Goal: Information Seeking & Learning: Learn about a topic

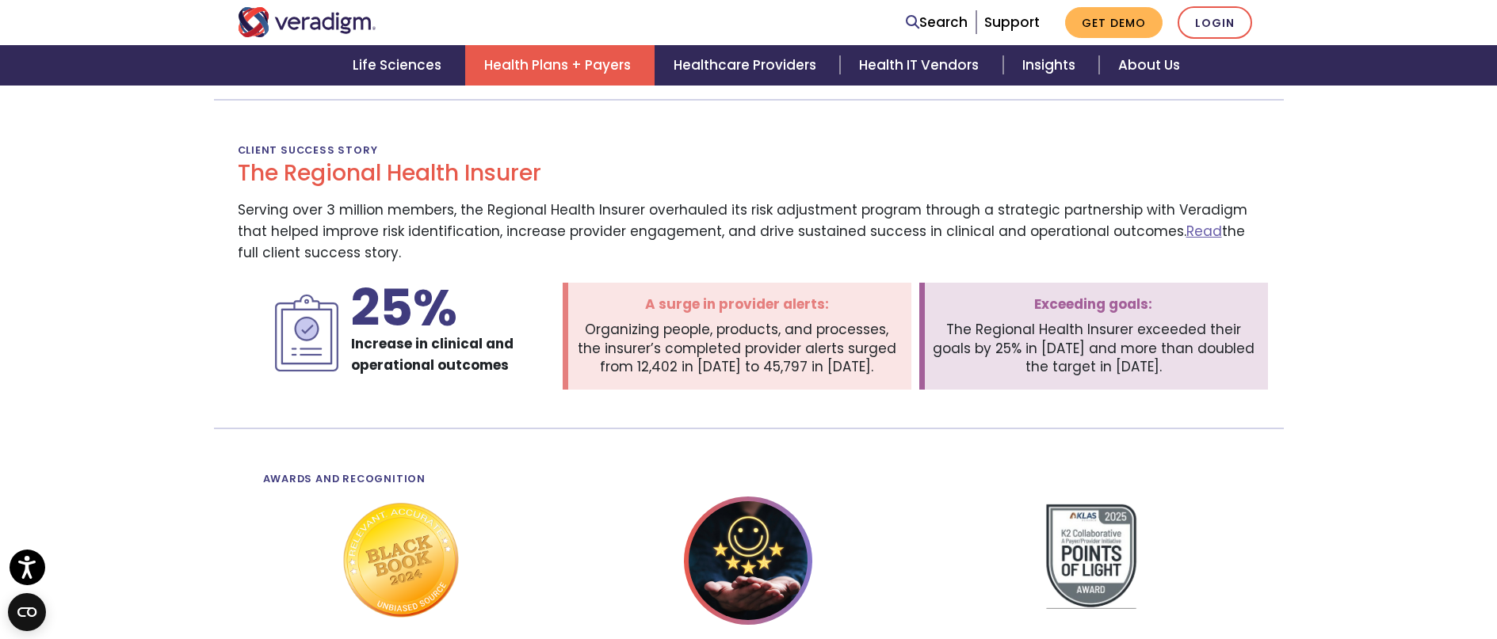
scroll to position [2615, 0]
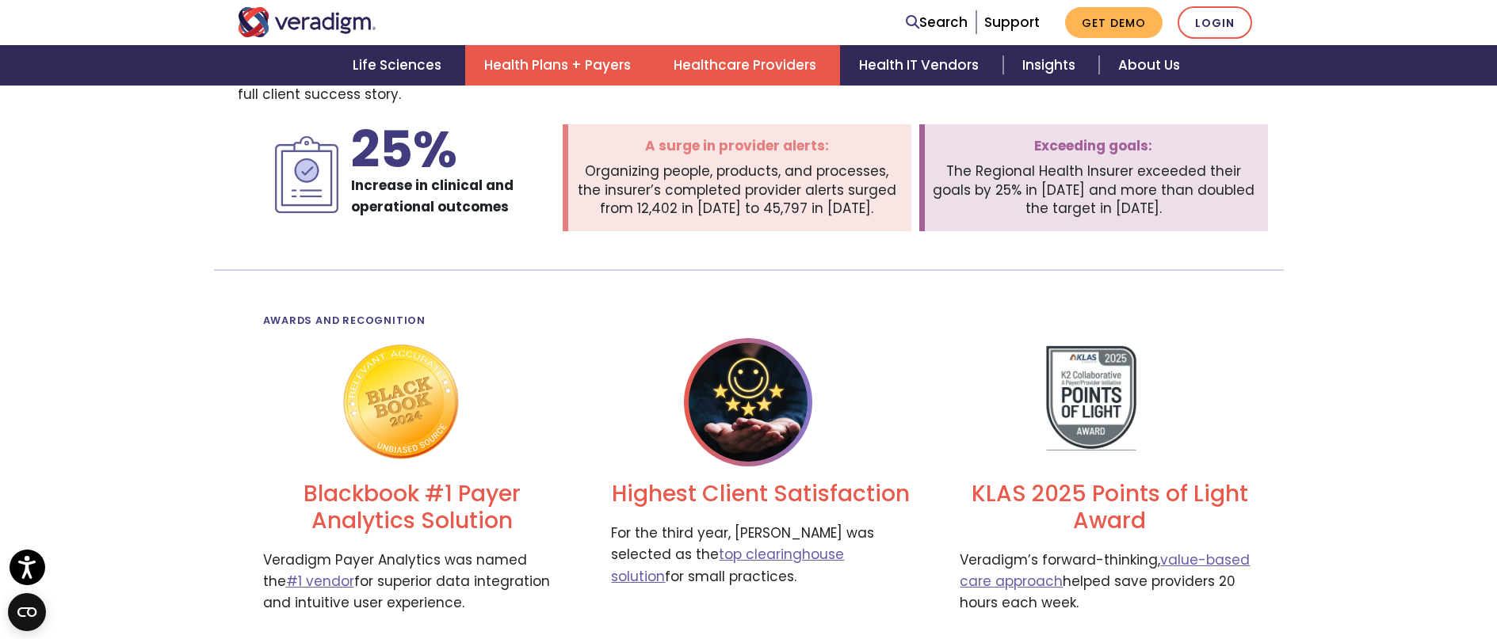
click at [749, 67] on link "Healthcare Providers" at bounding box center [746, 65] width 185 height 40
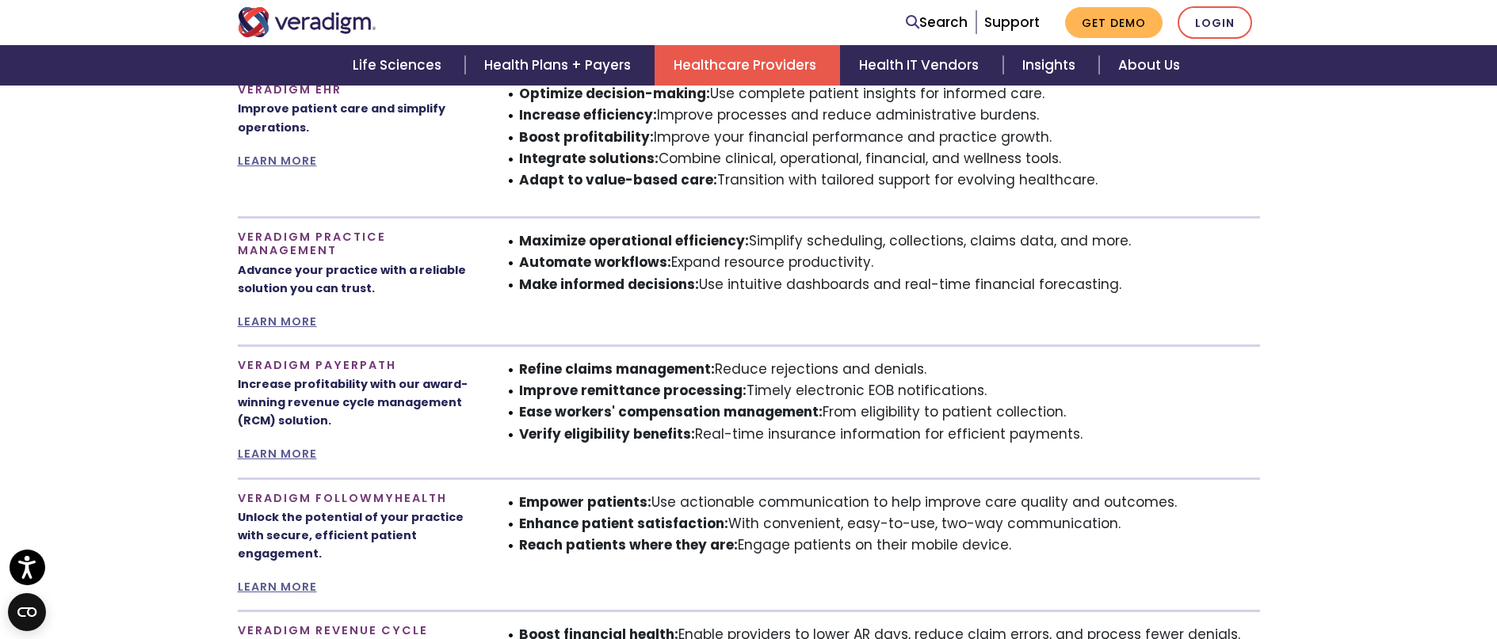
scroll to position [872, 0]
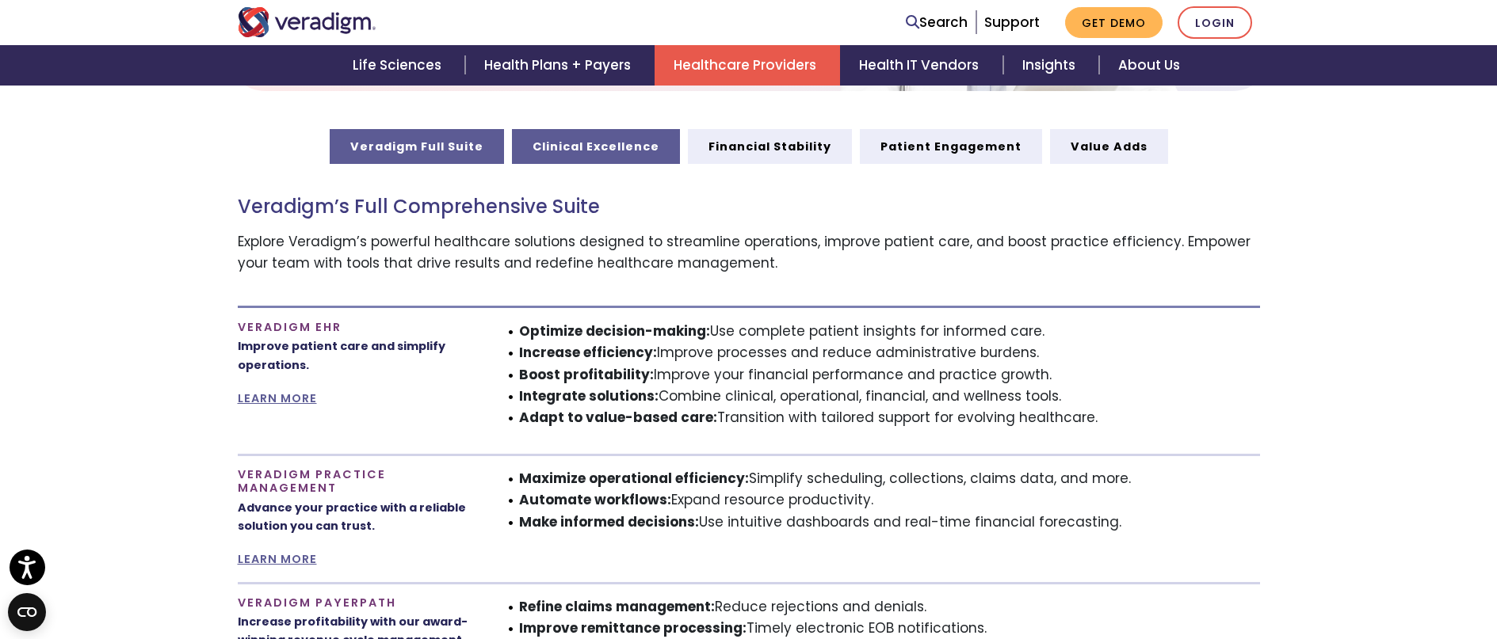
click at [580, 157] on link "Clinical Excellence" at bounding box center [596, 146] width 168 height 35
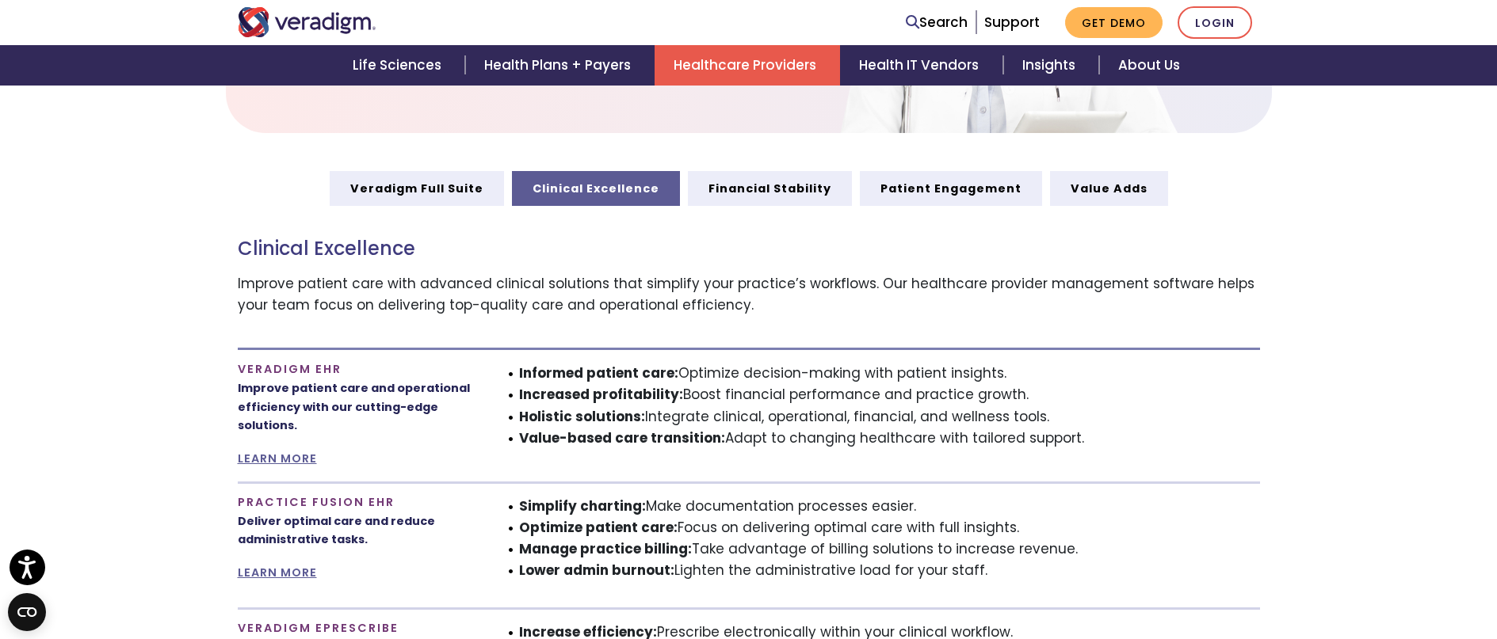
scroll to position [792, 0]
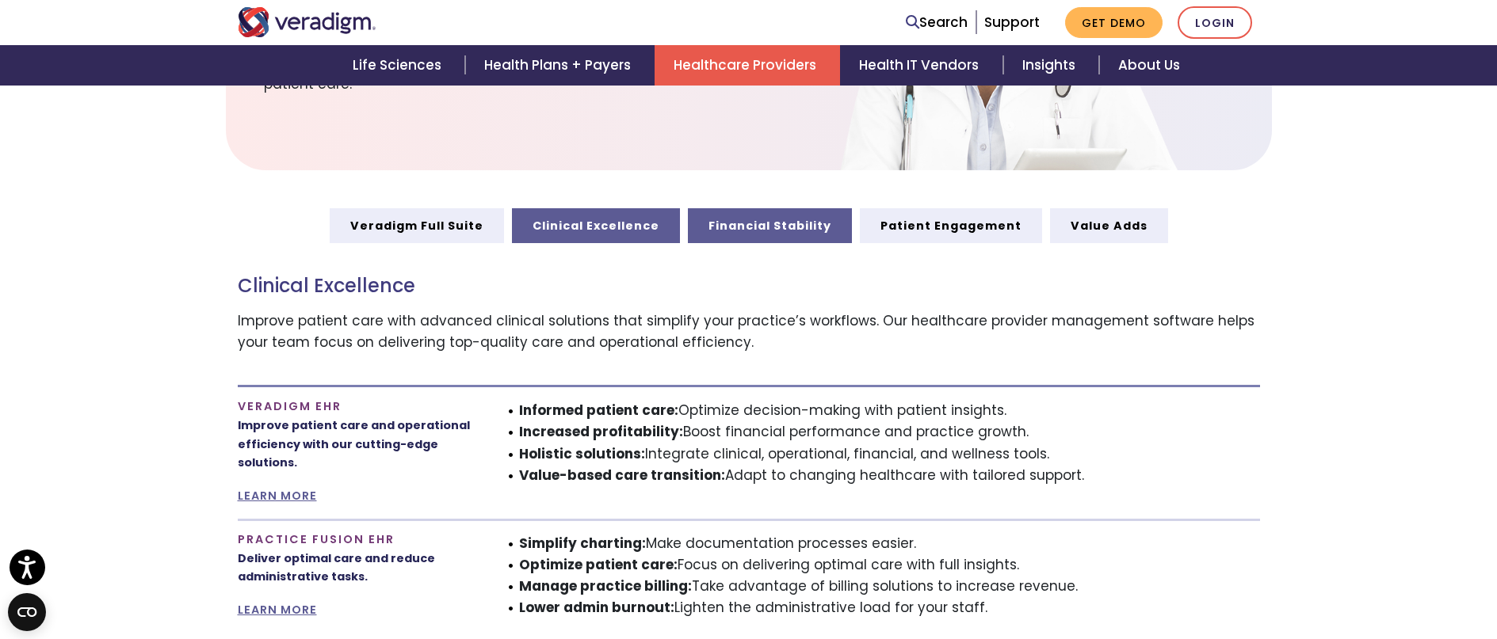
click at [776, 234] on link "Financial Stability" at bounding box center [770, 225] width 164 height 35
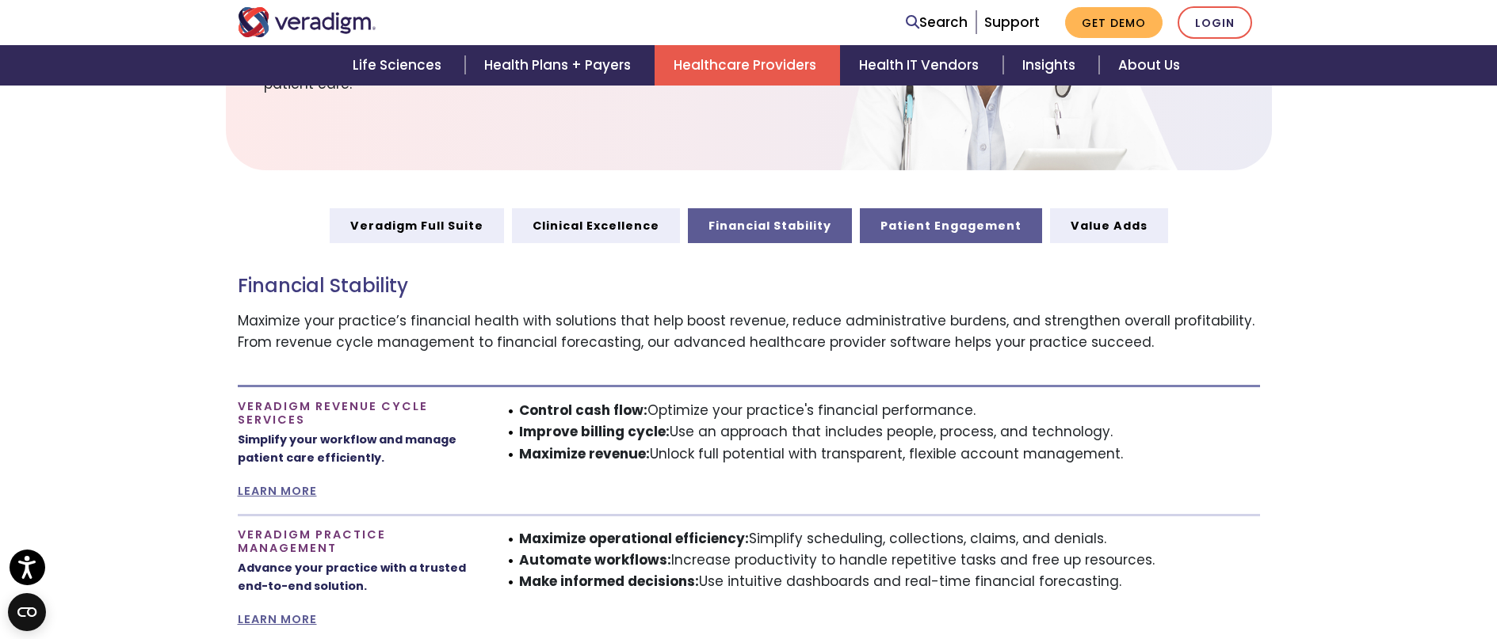
click at [1019, 227] on link "Patient Engagement" at bounding box center [951, 225] width 182 height 35
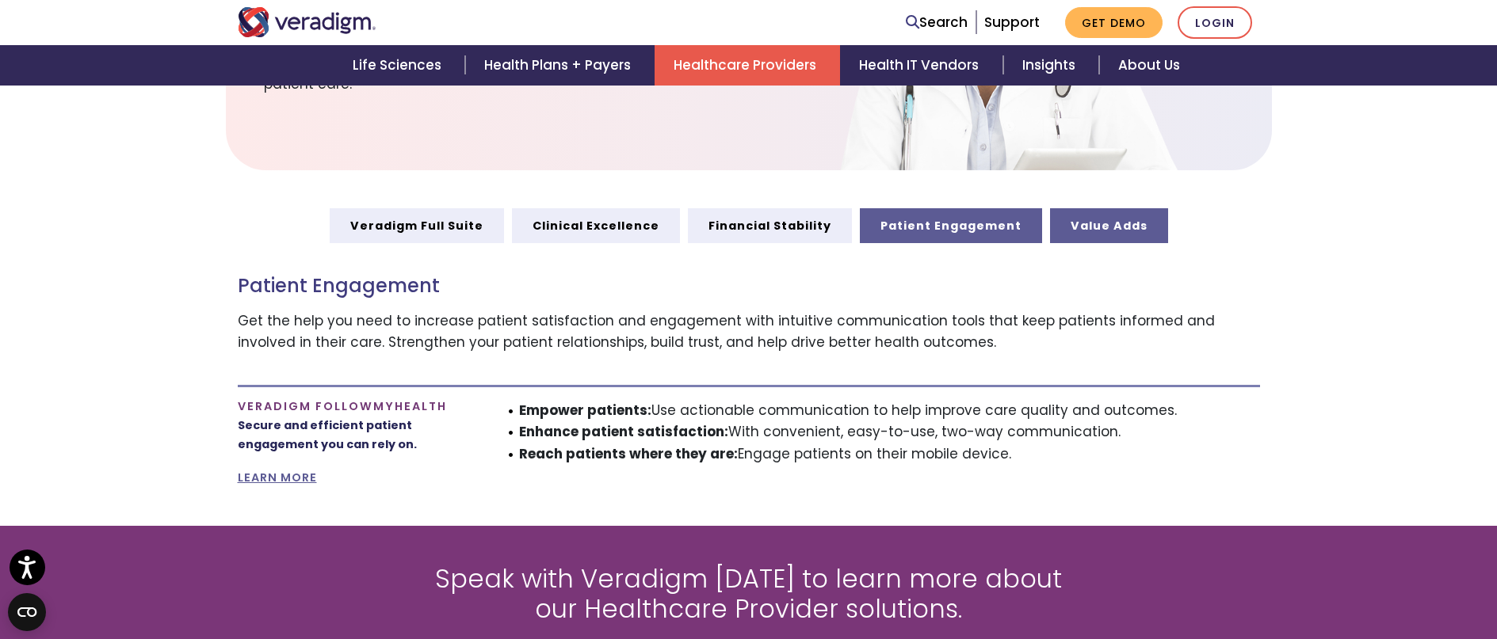
click at [1127, 220] on link "Value Adds" at bounding box center [1109, 225] width 118 height 35
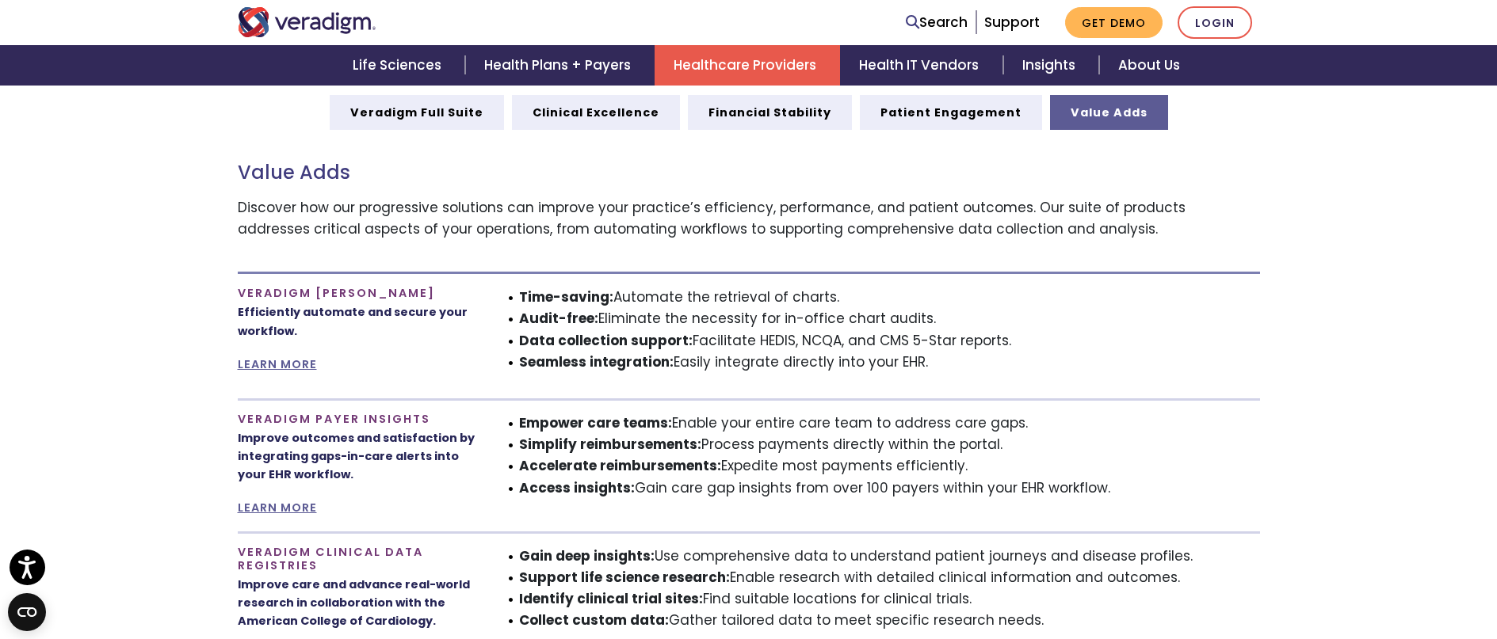
scroll to position [792, 0]
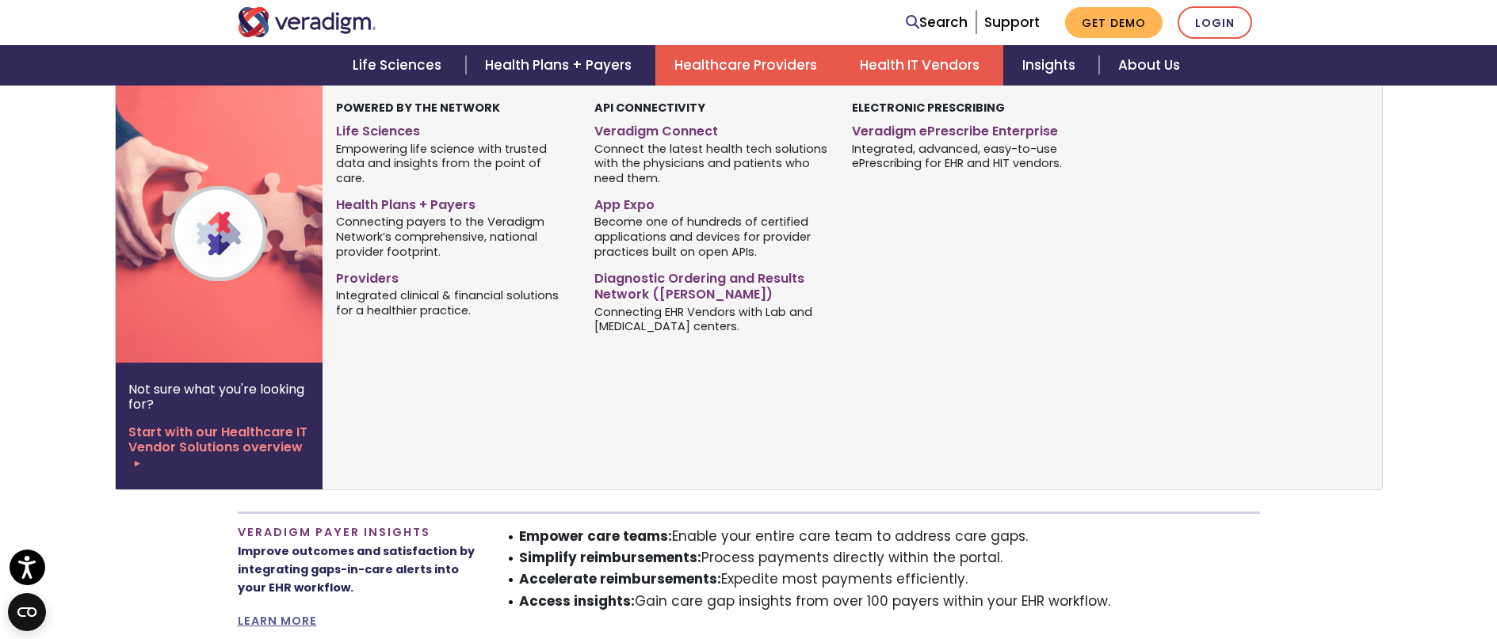
click at [877, 58] on link "Health IT Vendors" at bounding box center [922, 65] width 162 height 40
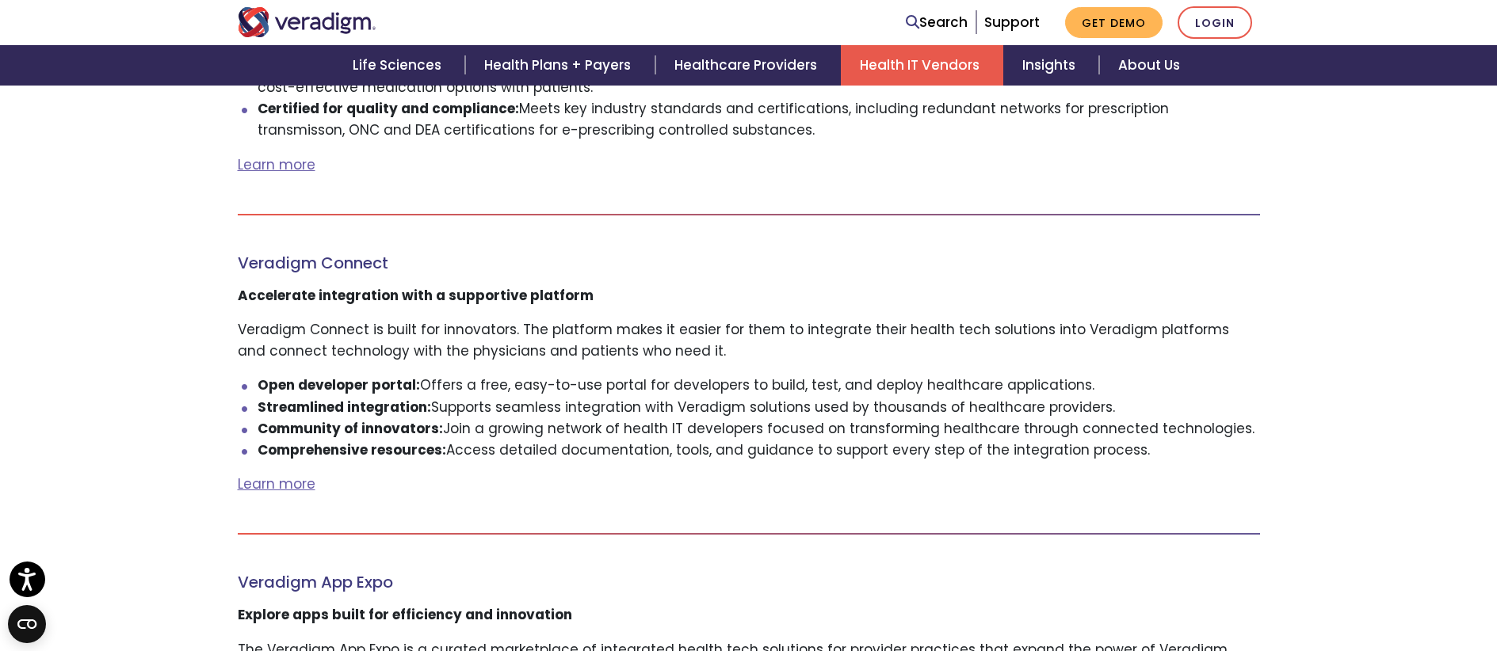
scroll to position [1822, 0]
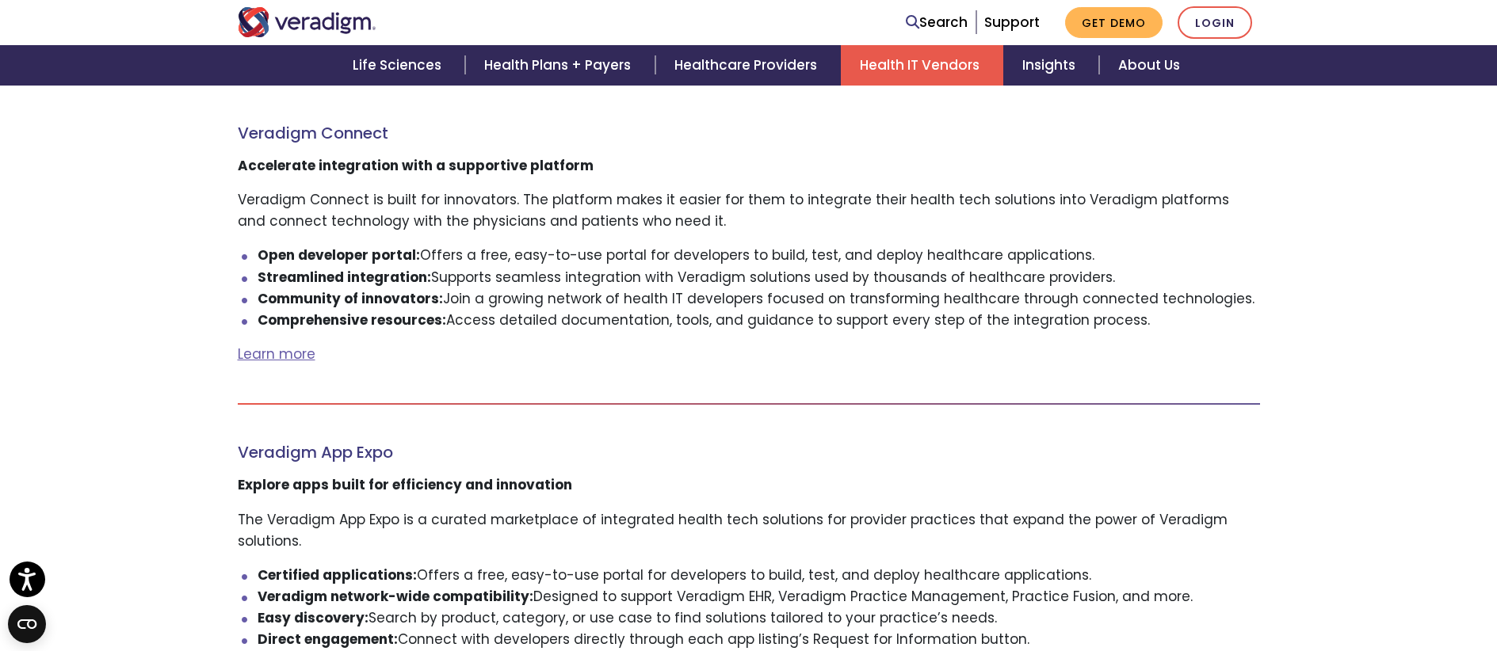
click at [341, 29] on img "Veradigm logo" at bounding box center [307, 22] width 139 height 30
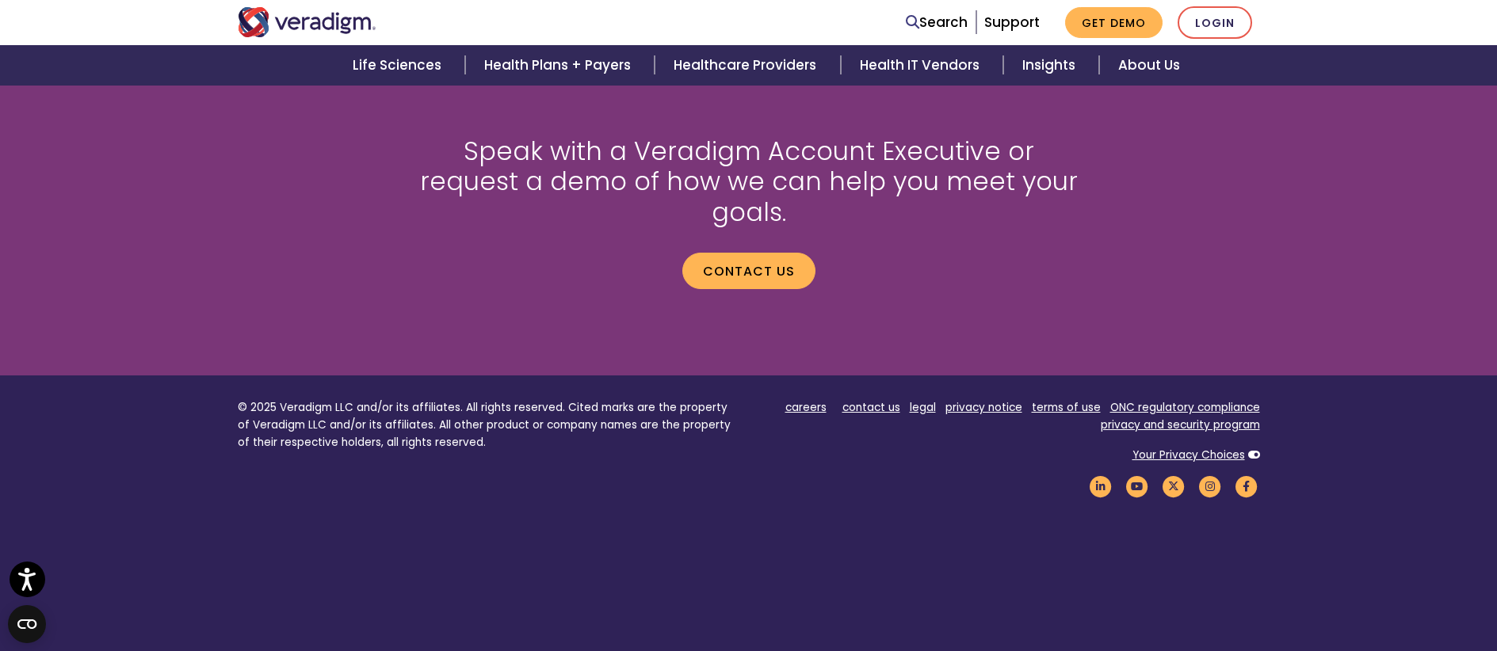
scroll to position [2179, 0]
